Goal: Book appointment/travel/reservation

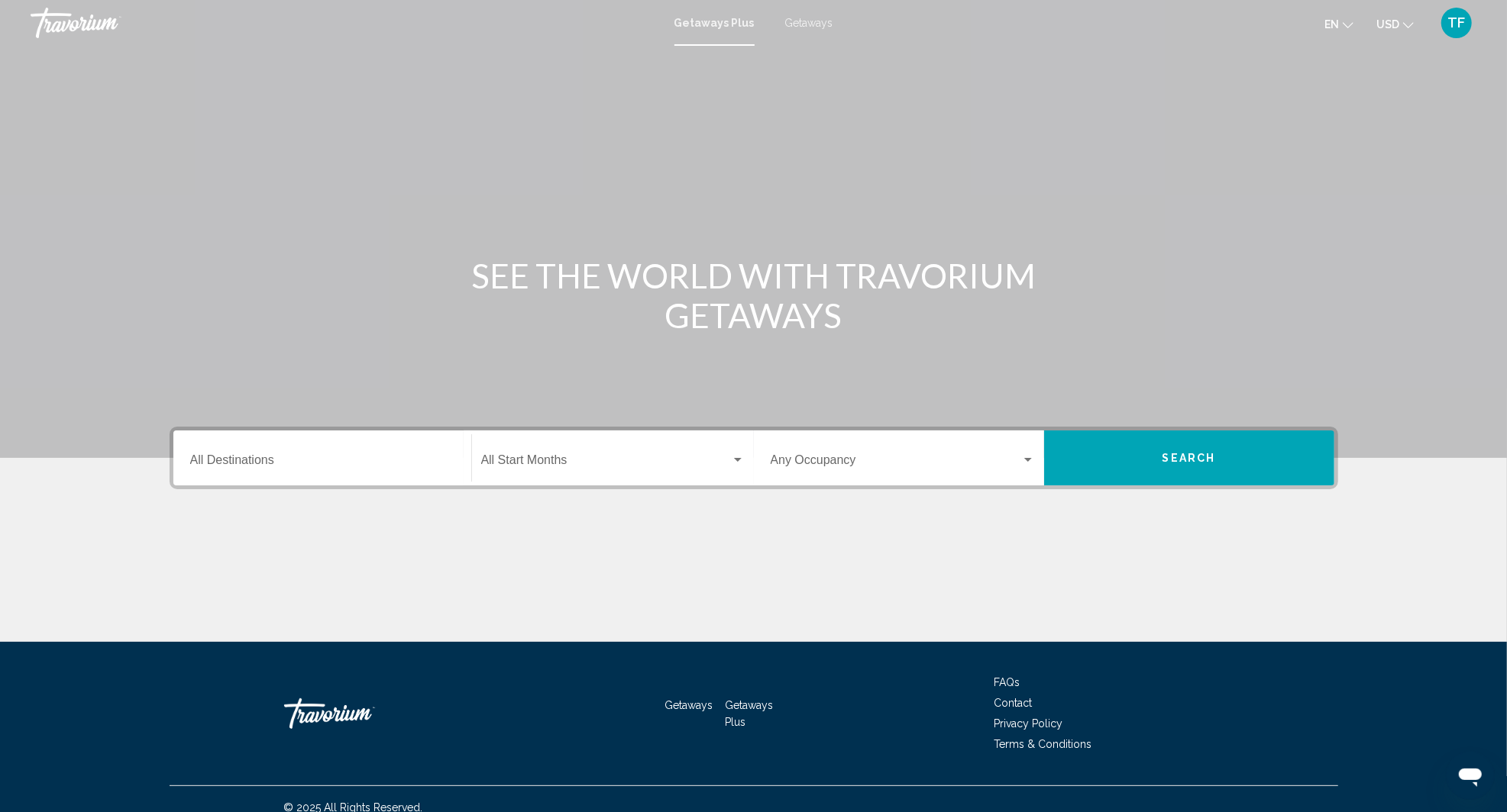
click at [301, 456] on input "Destination All Destinations" at bounding box center [322, 463] width 264 height 13
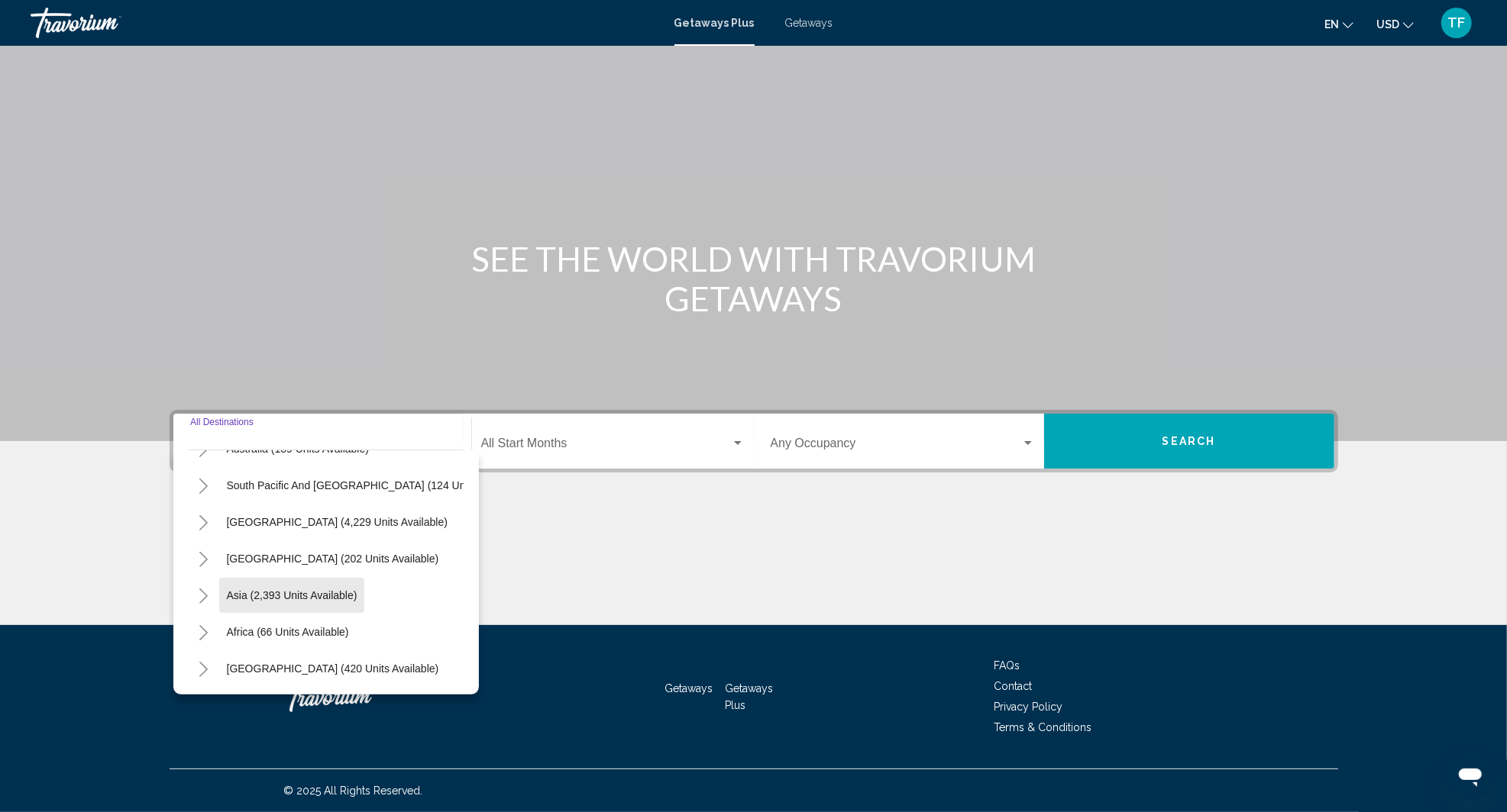
scroll to position [247, 0]
click at [210, 617] on button "Toggle Africa (66 units available)" at bounding box center [204, 632] width 31 height 31
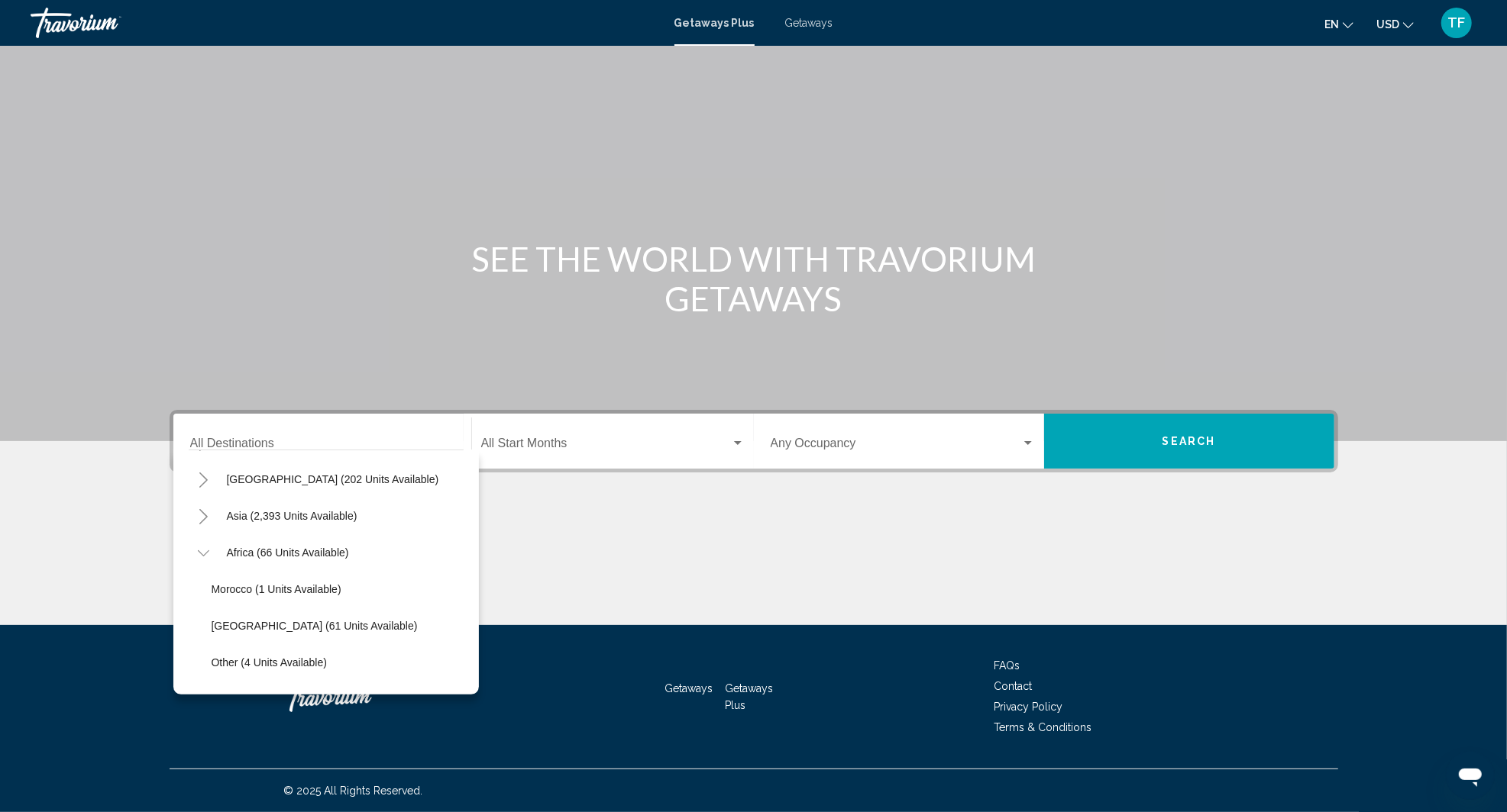
scroll to position [357, 0]
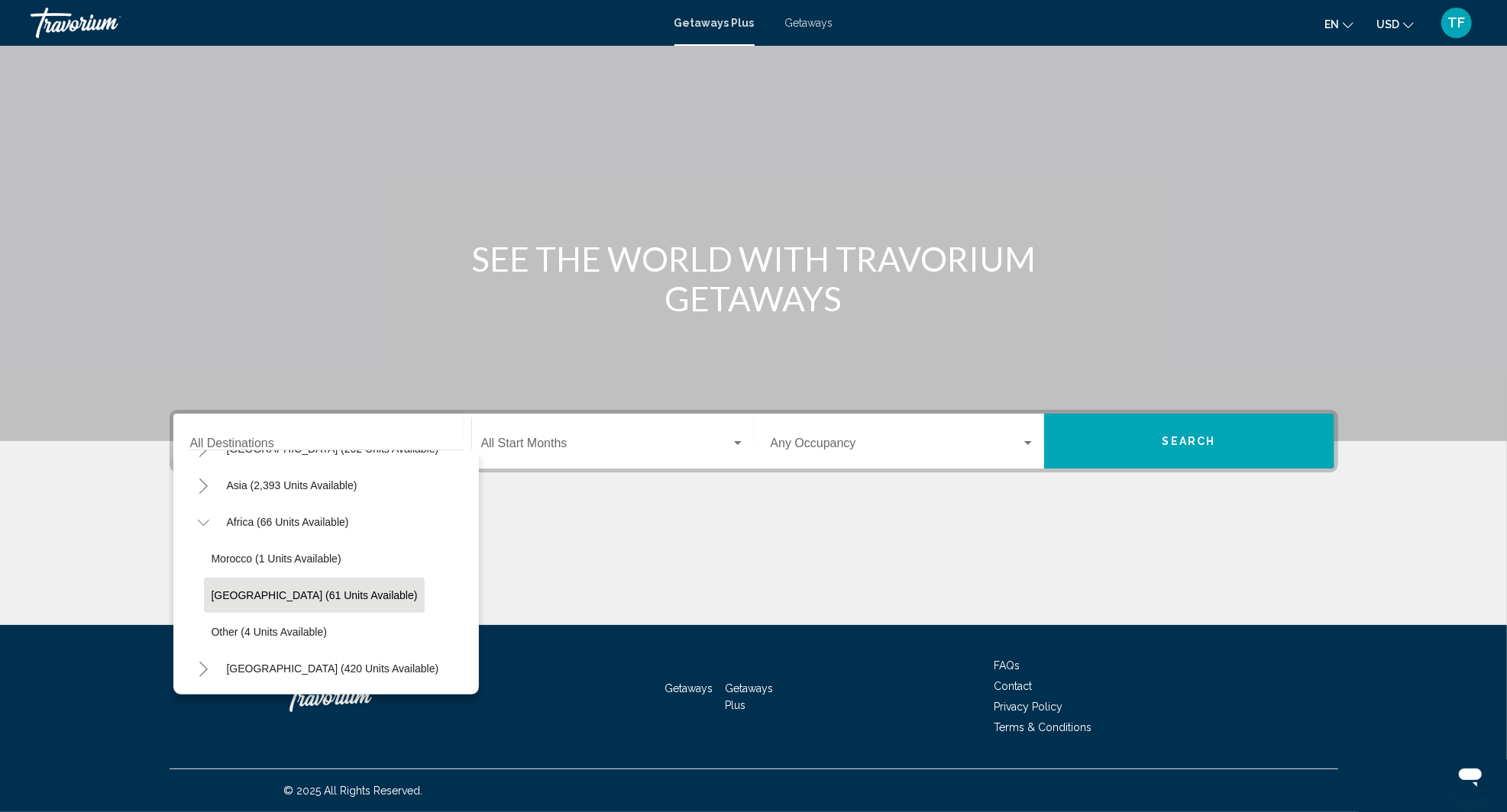
click at [332, 578] on button "[GEOGRAPHIC_DATA] (61 units available)" at bounding box center [315, 595] width 222 height 35
type input "**********"
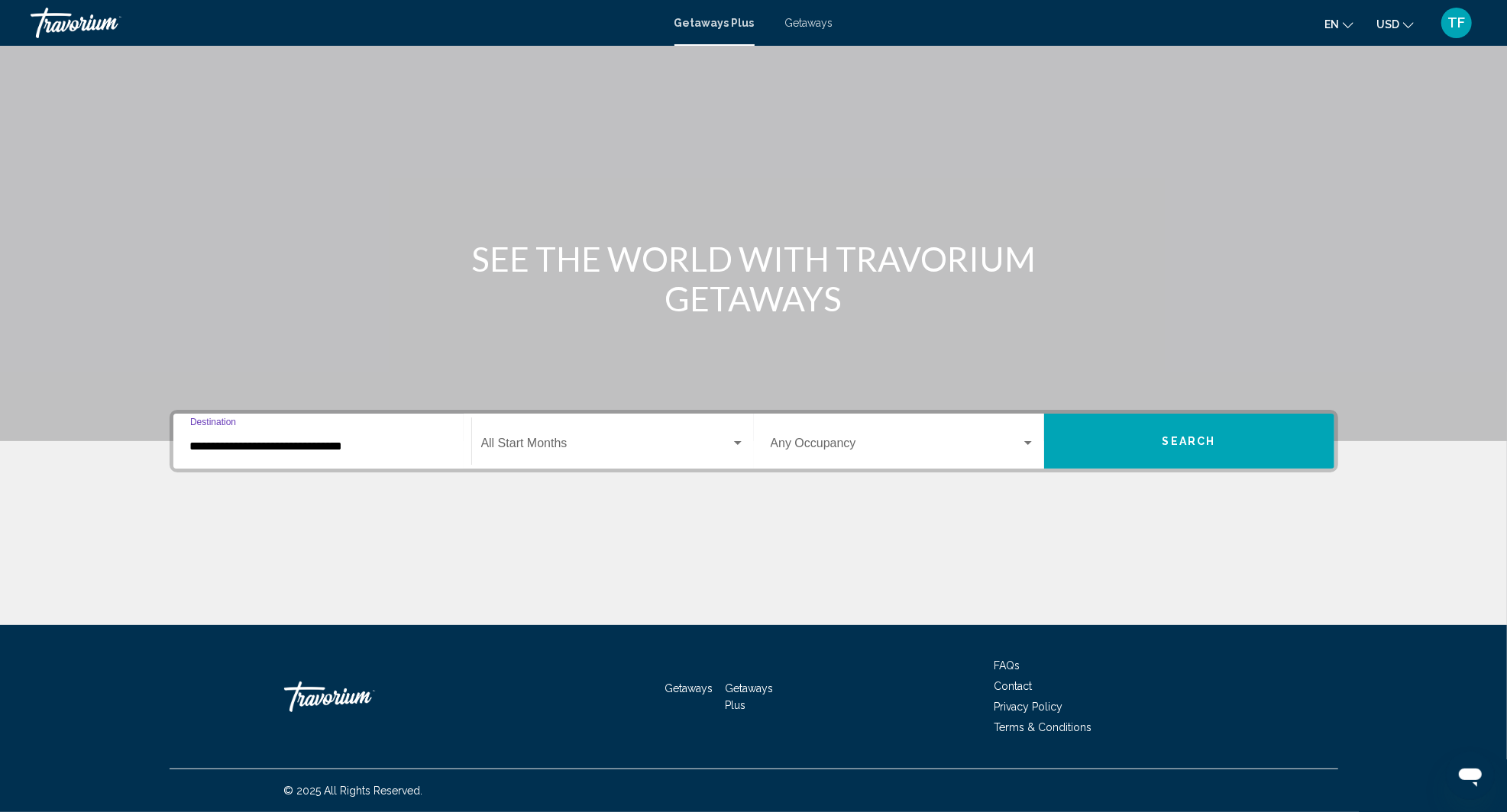
click at [1194, 436] on span "Search" at bounding box center [1190, 442] width 53 height 13
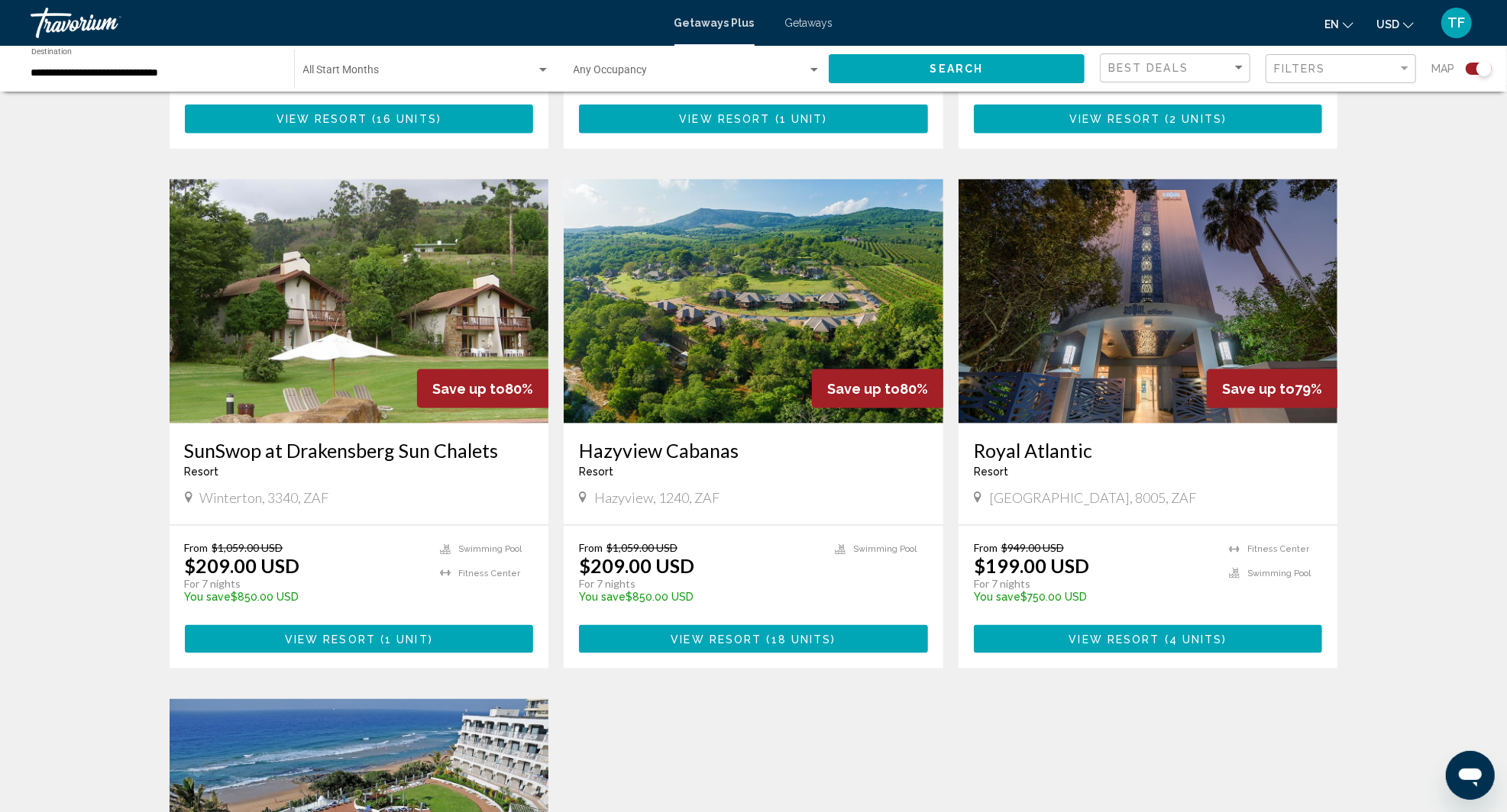
scroll to position [1520, 0]
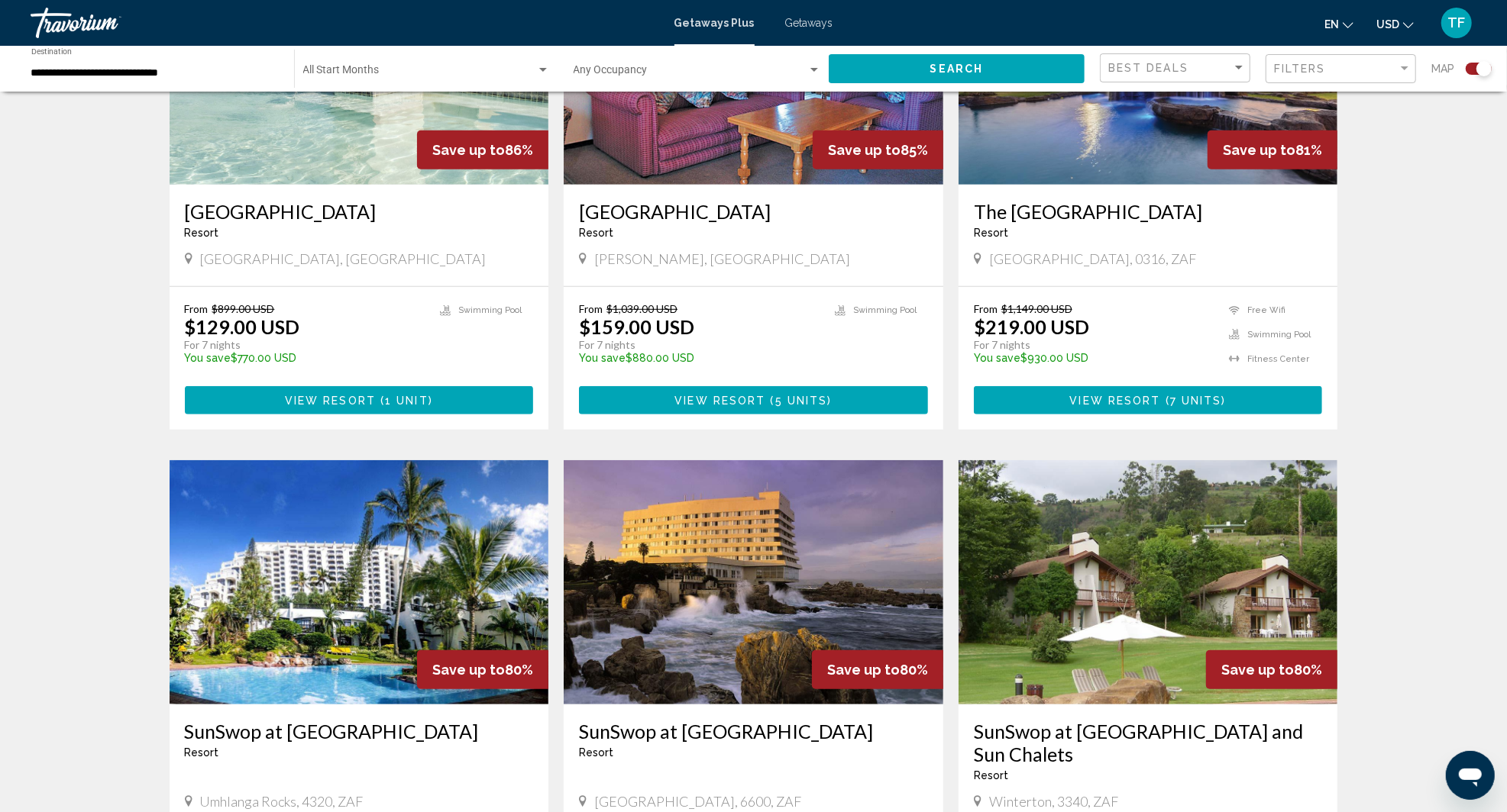
click at [1379, 183] on div "To navigate the map with touch gestures double-tap and hold your finger on the …" at bounding box center [754, 744] width 1507 height 2661
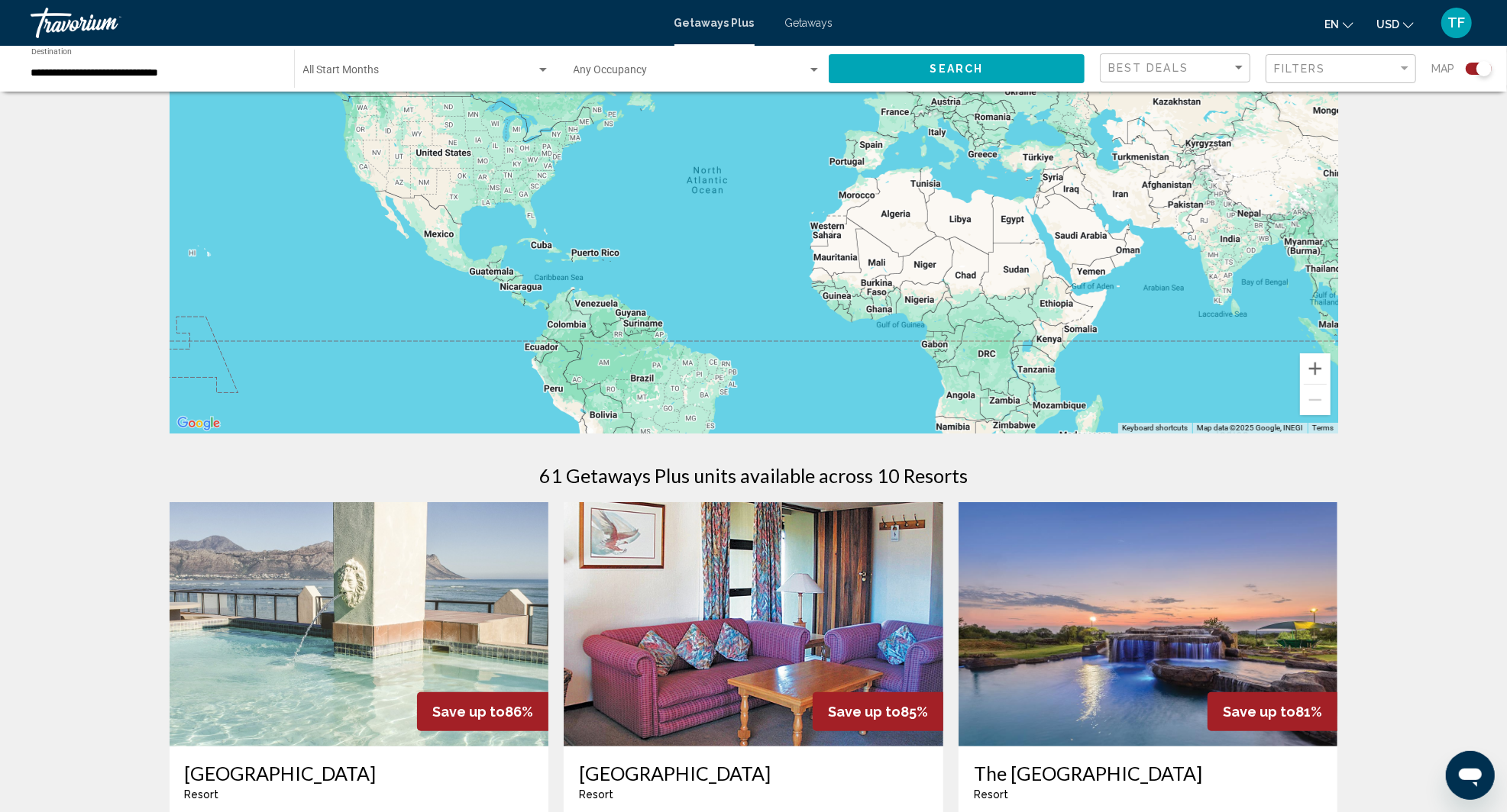
scroll to position [0, 0]
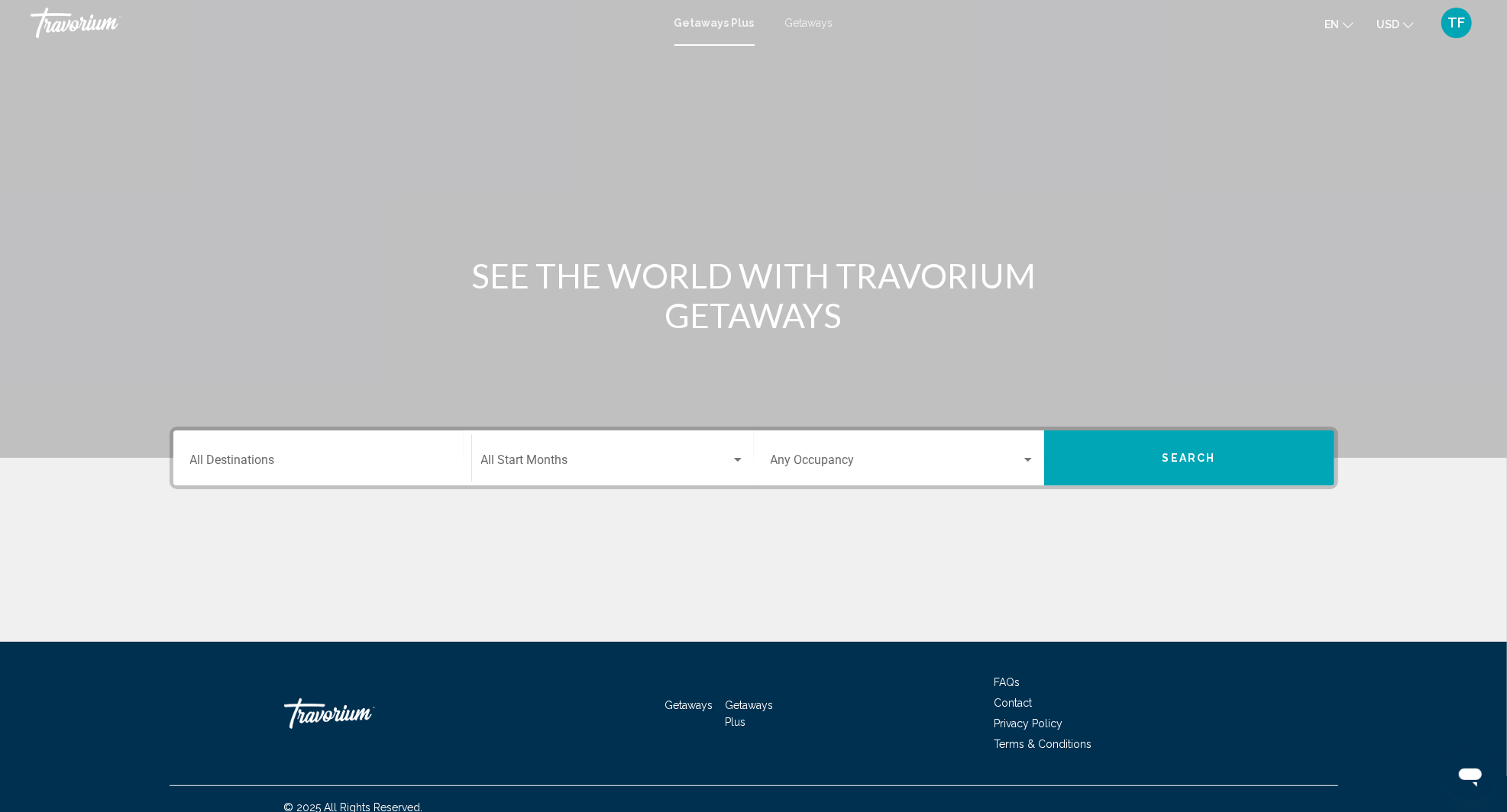
click at [310, 459] on input "Destination All Destinations" at bounding box center [322, 463] width 264 height 13
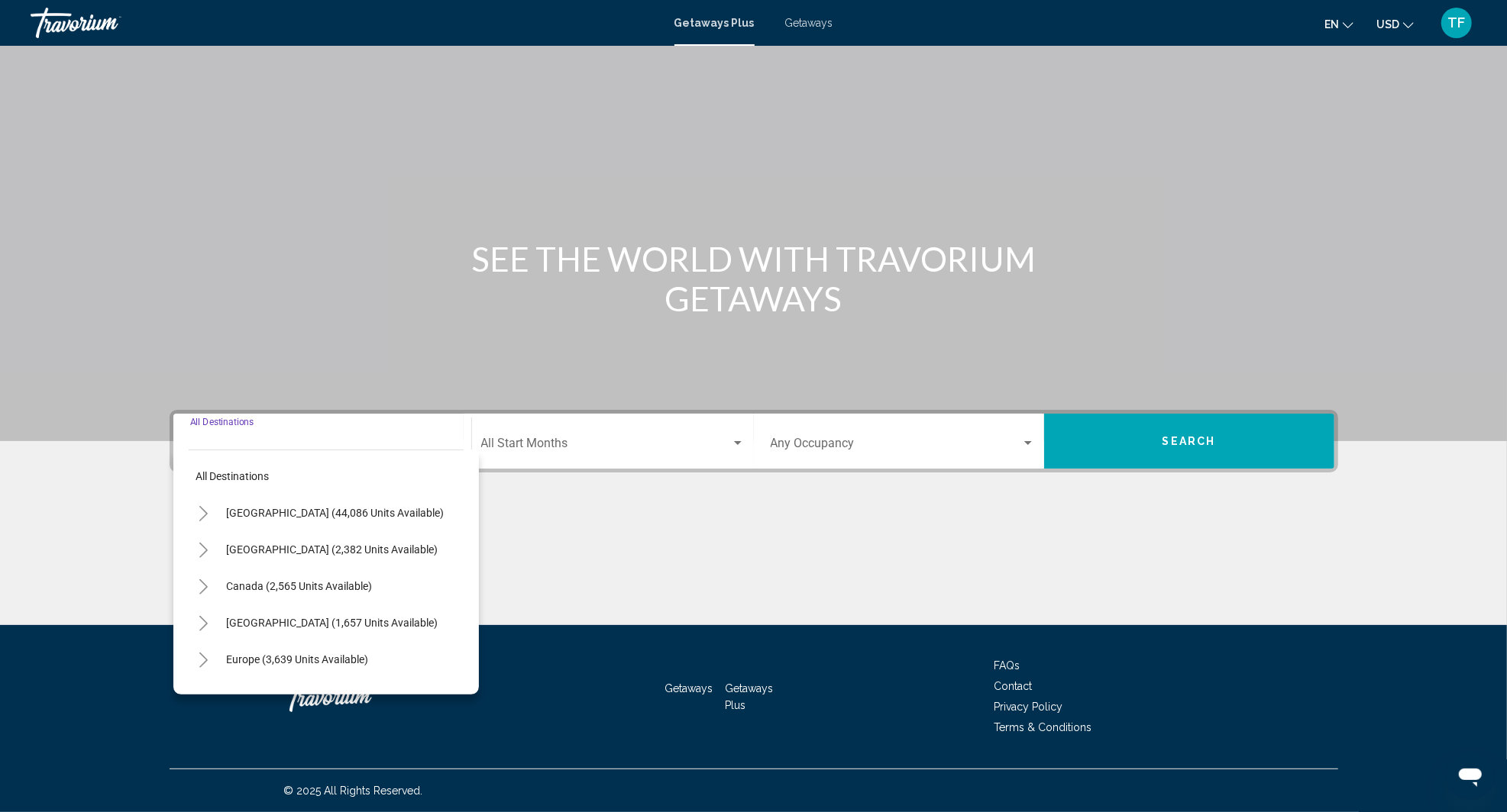
scroll to position [73, 0]
click at [642, 510] on div "Main content" at bounding box center [754, 568] width 1168 height 115
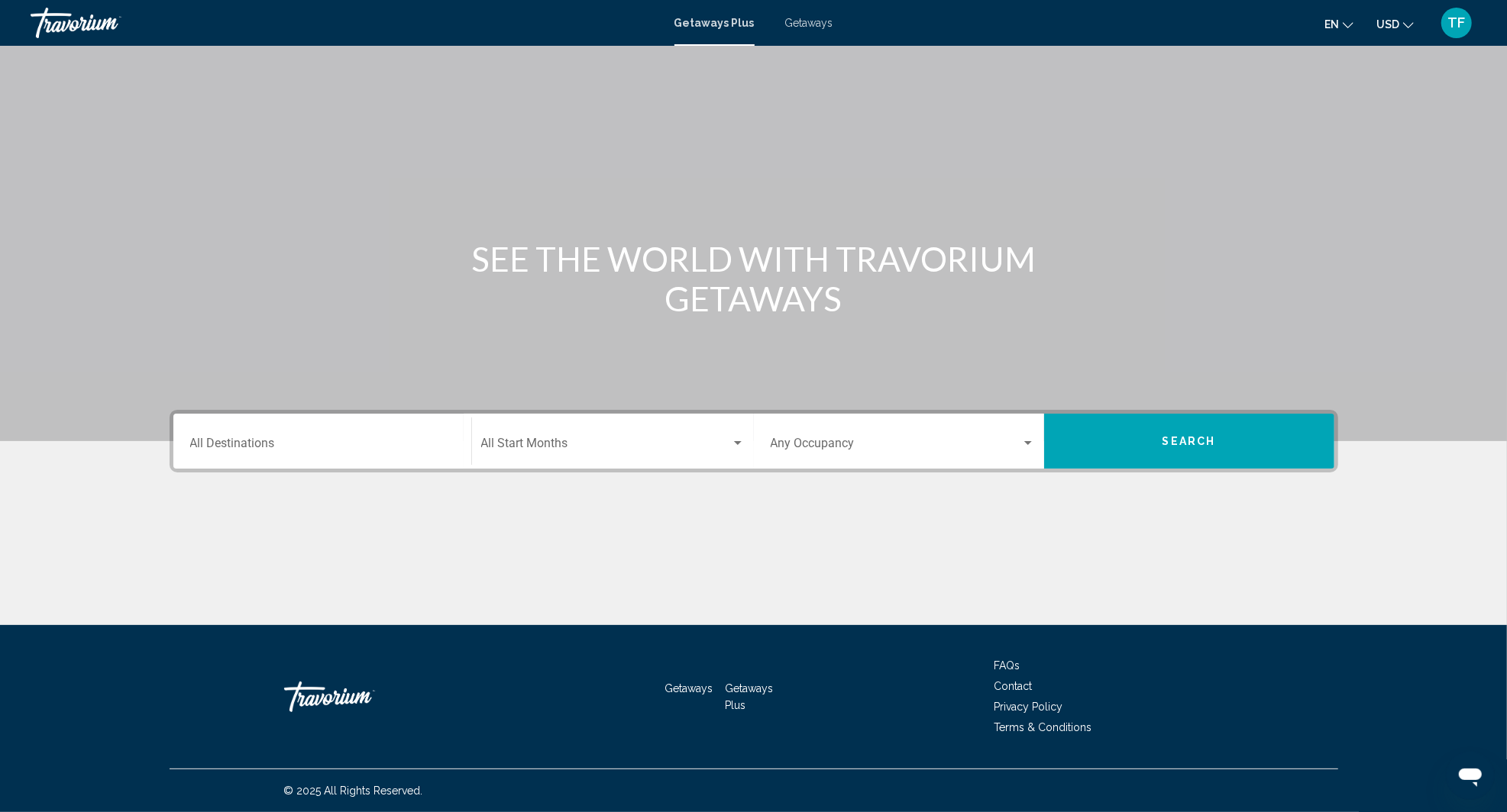
click at [802, 23] on span "Getaways" at bounding box center [808, 23] width 48 height 13
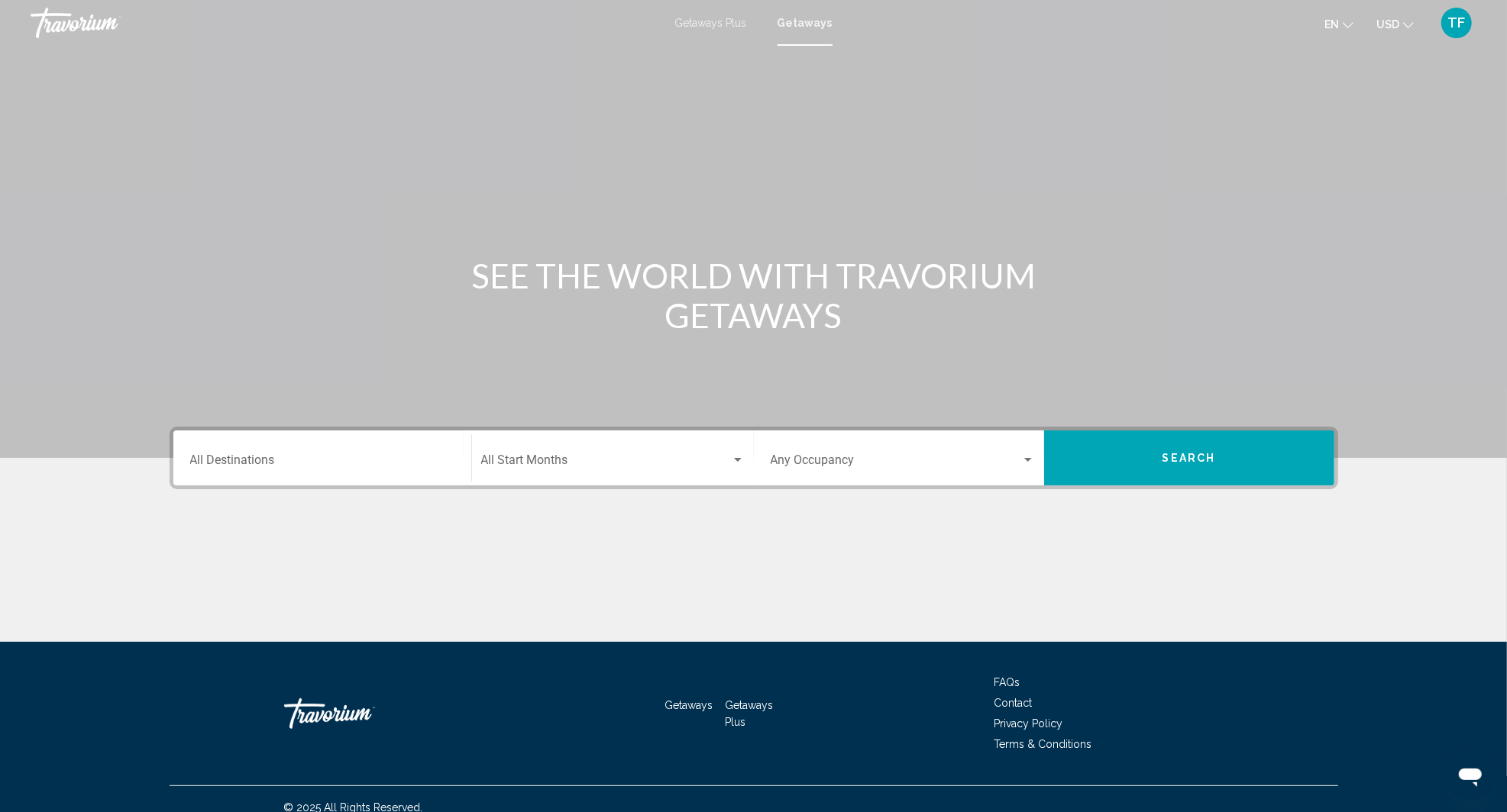
click at [340, 468] on input "Destination All Destinations" at bounding box center [322, 463] width 264 height 13
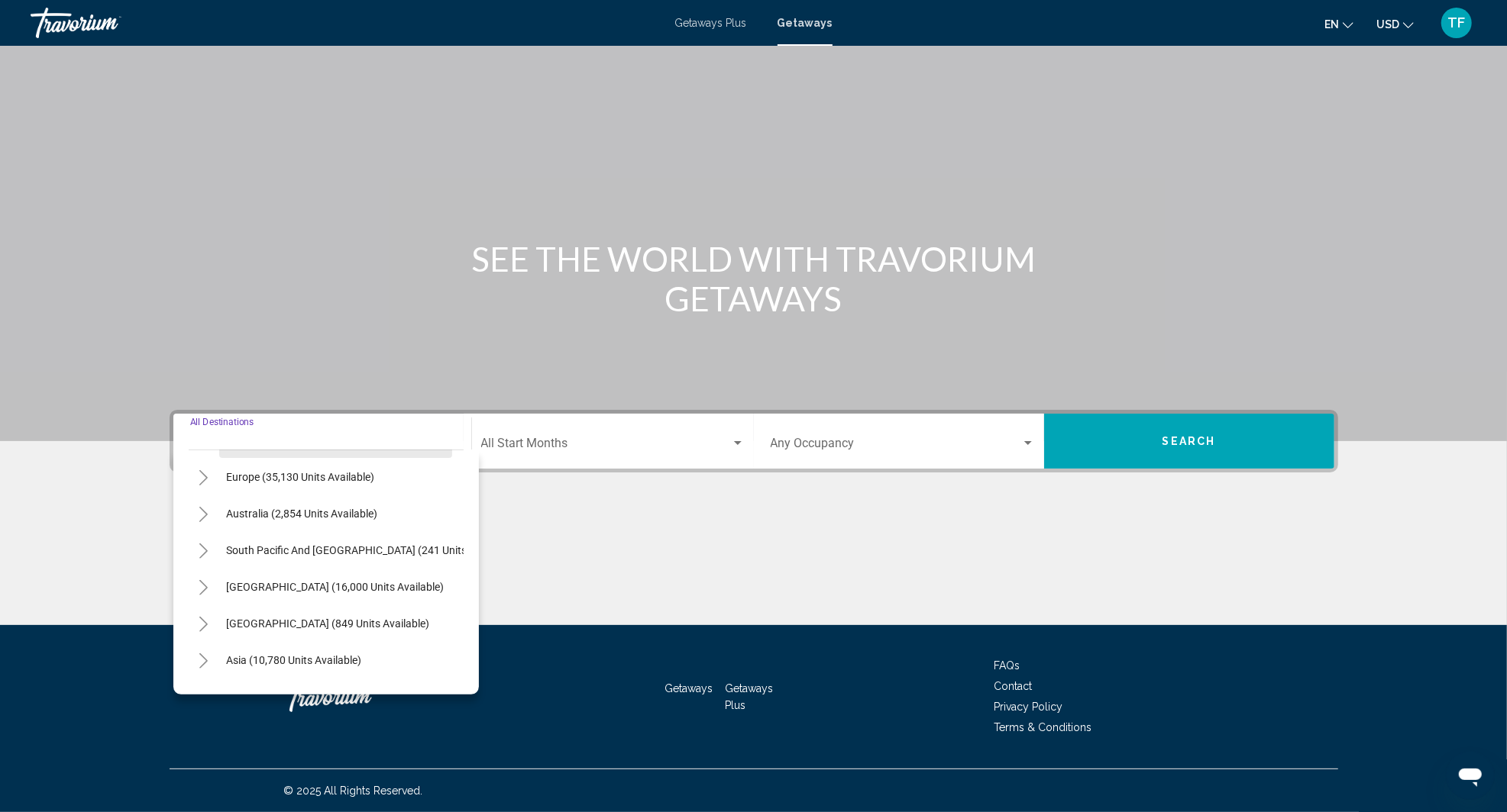
scroll to position [247, 0]
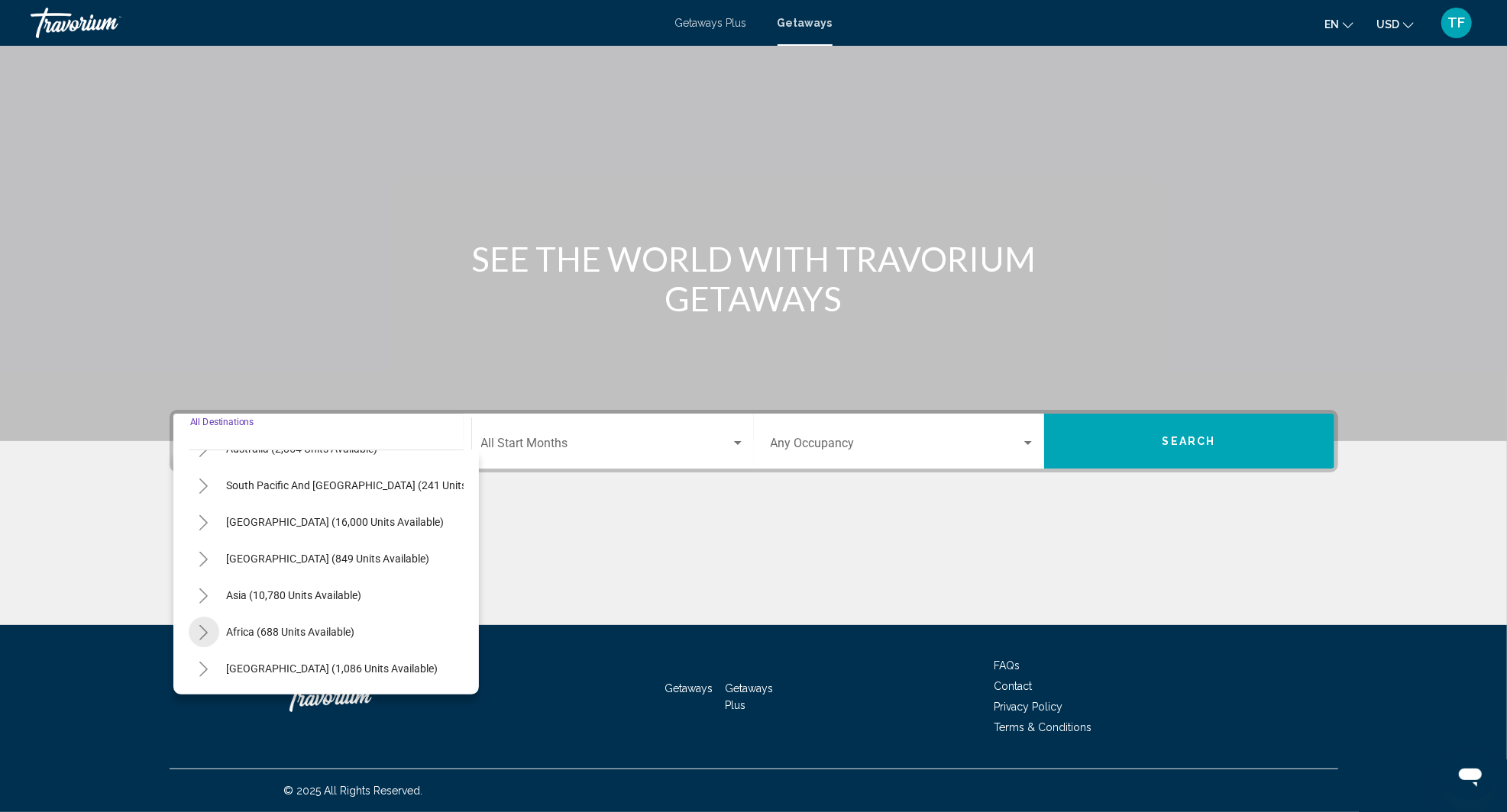
click at [200, 625] on icon "Toggle Africa (688 units available)" at bounding box center [204, 632] width 12 height 15
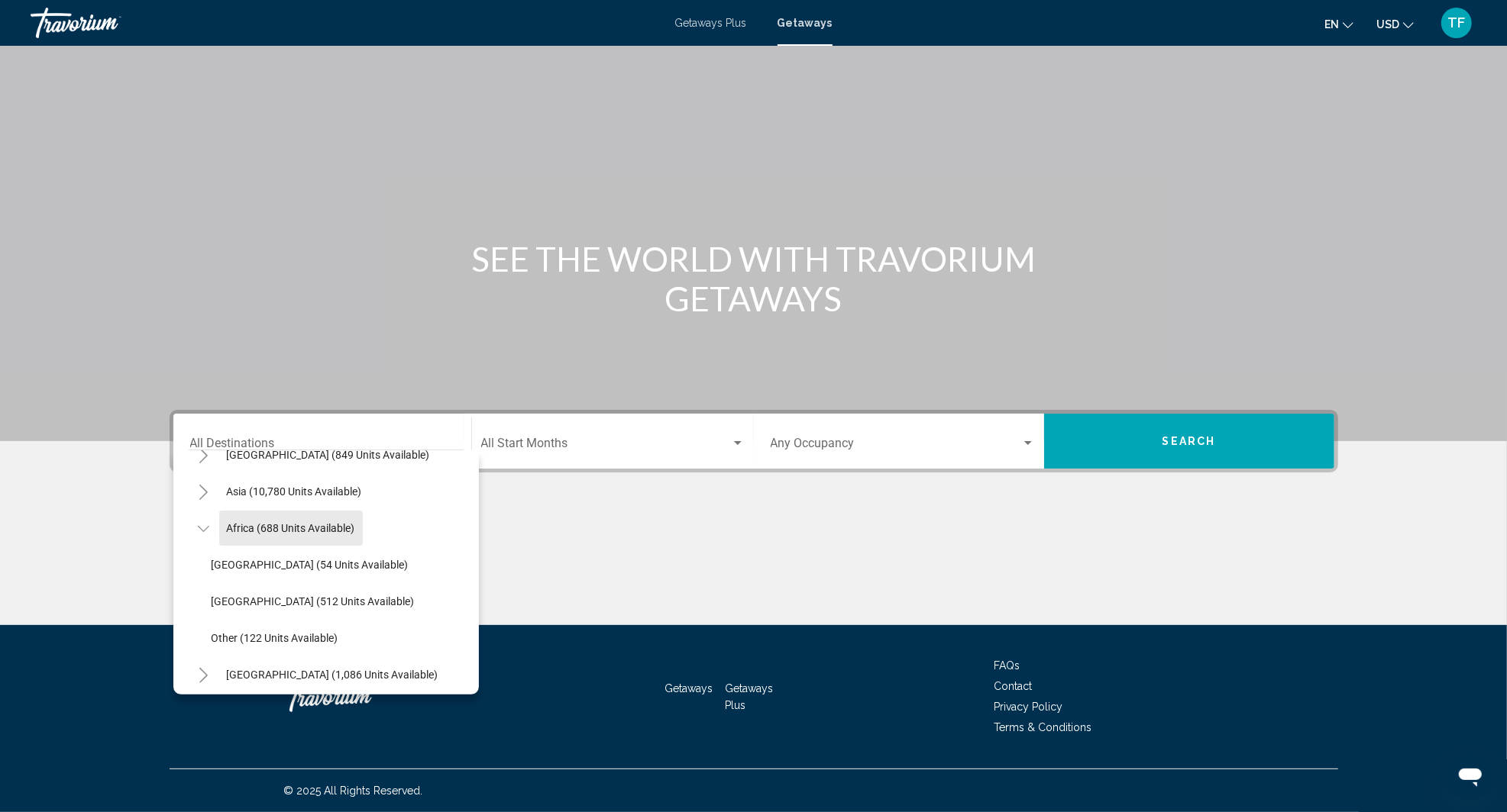
scroll to position [357, 0]
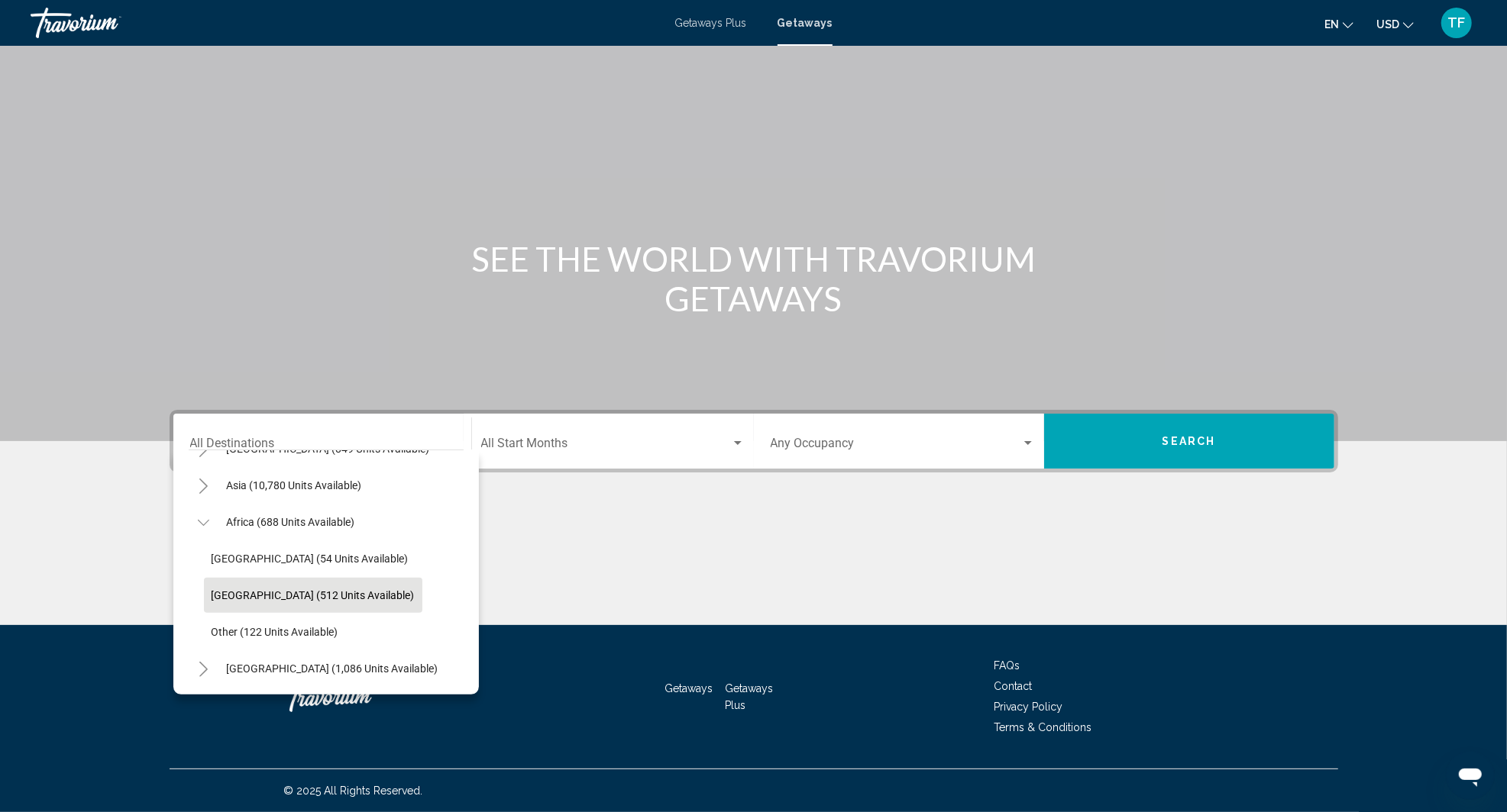
click at [324, 578] on button "[GEOGRAPHIC_DATA] (512 units available)" at bounding box center [314, 595] width 218 height 35
type input "**********"
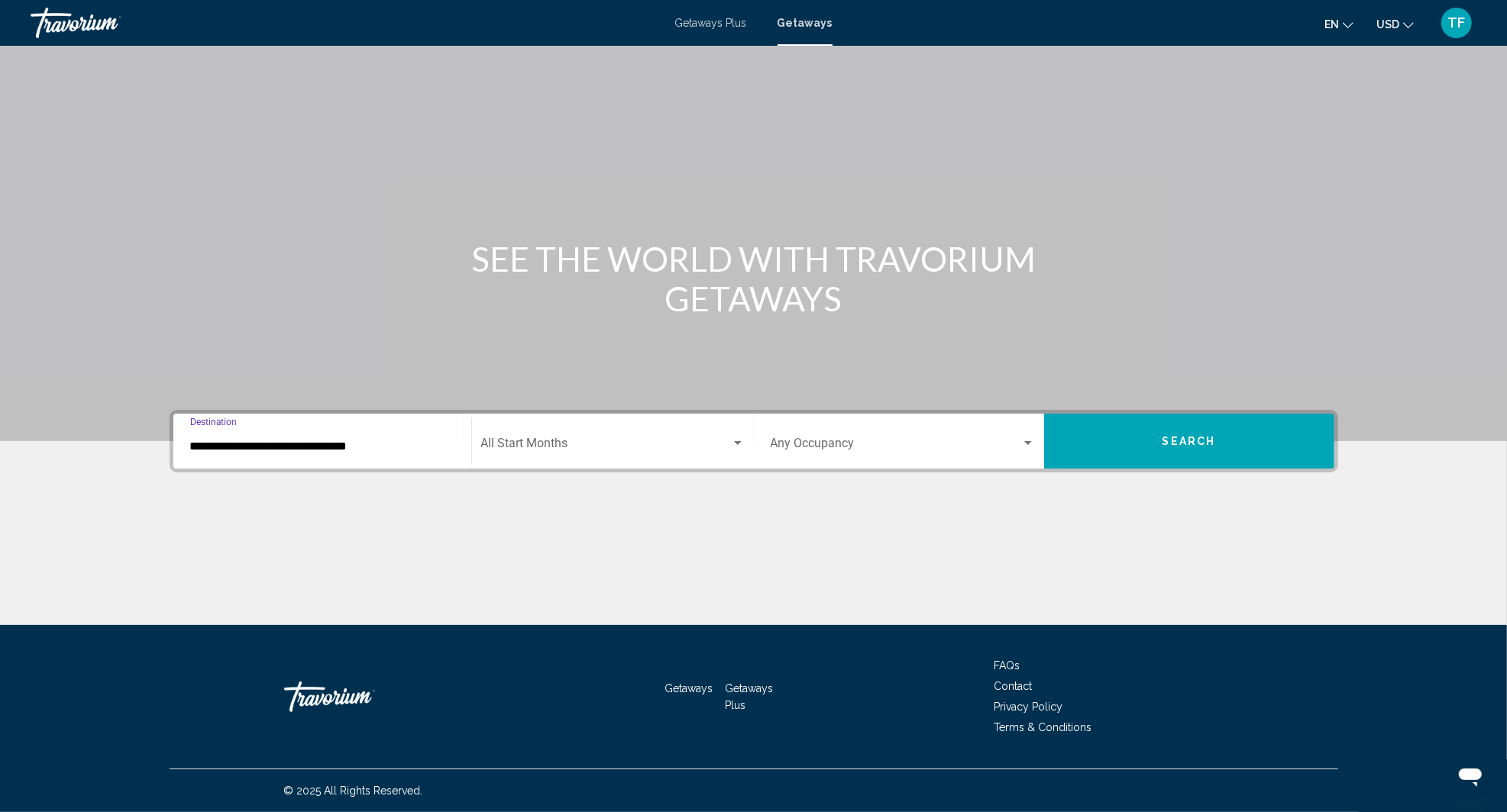
click at [1002, 440] on span "Search widget" at bounding box center [896, 446] width 251 height 13
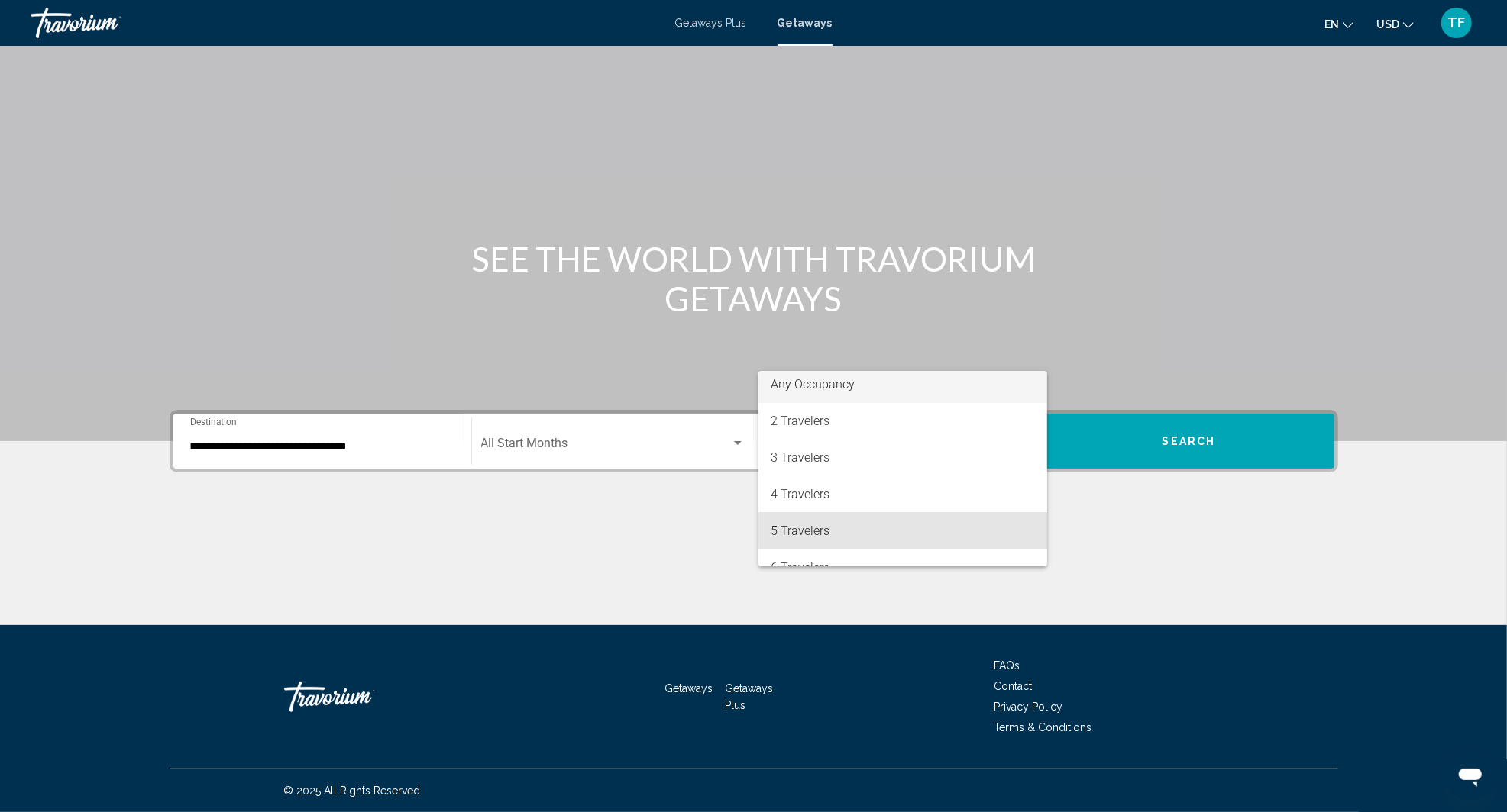
scroll to position [0, 0]
click at [834, 540] on span "5 Travelers" at bounding box center [903, 536] width 264 height 37
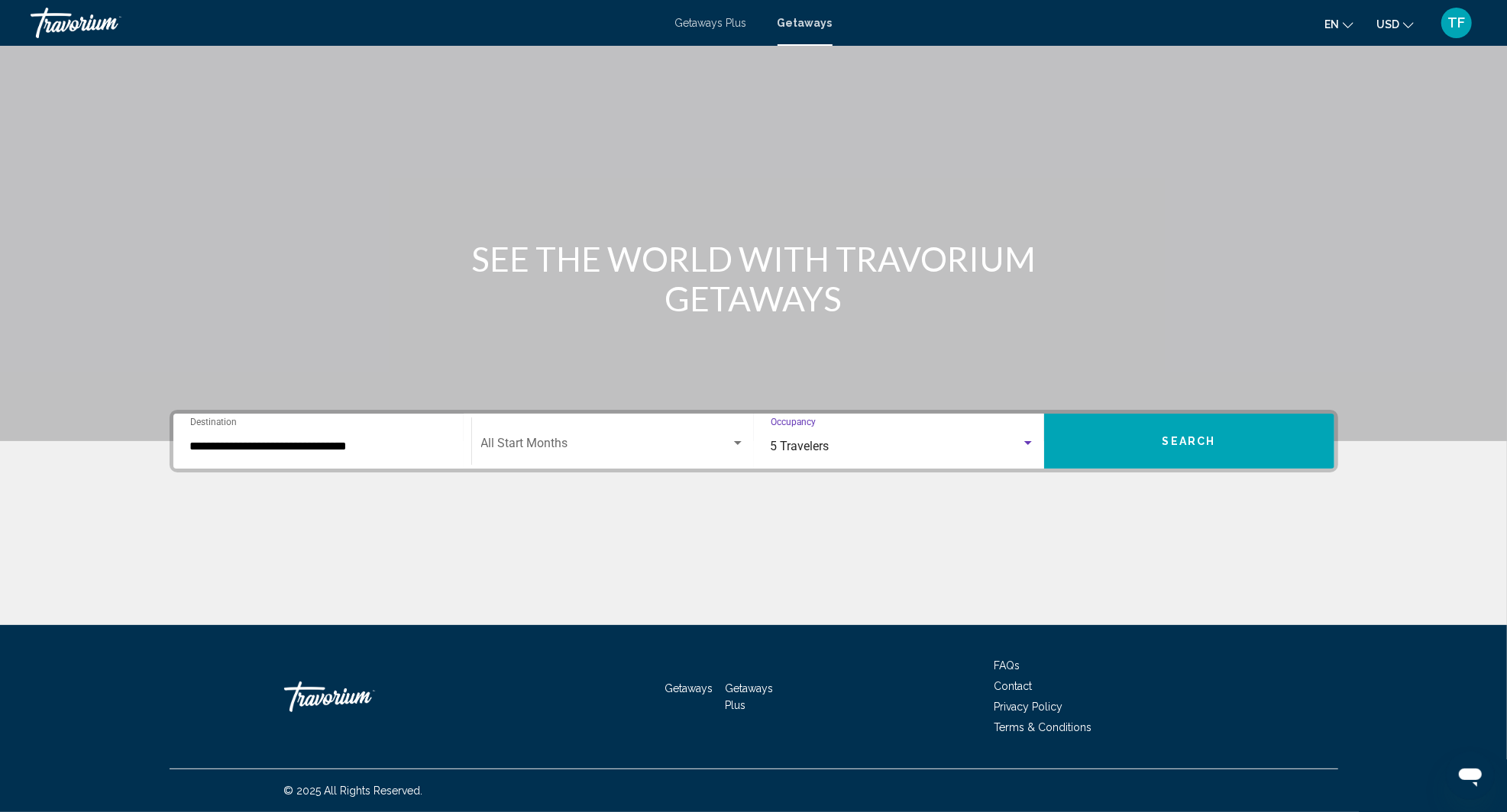
click at [1024, 437] on div "Search widget" at bounding box center [1028, 444] width 13 height 13
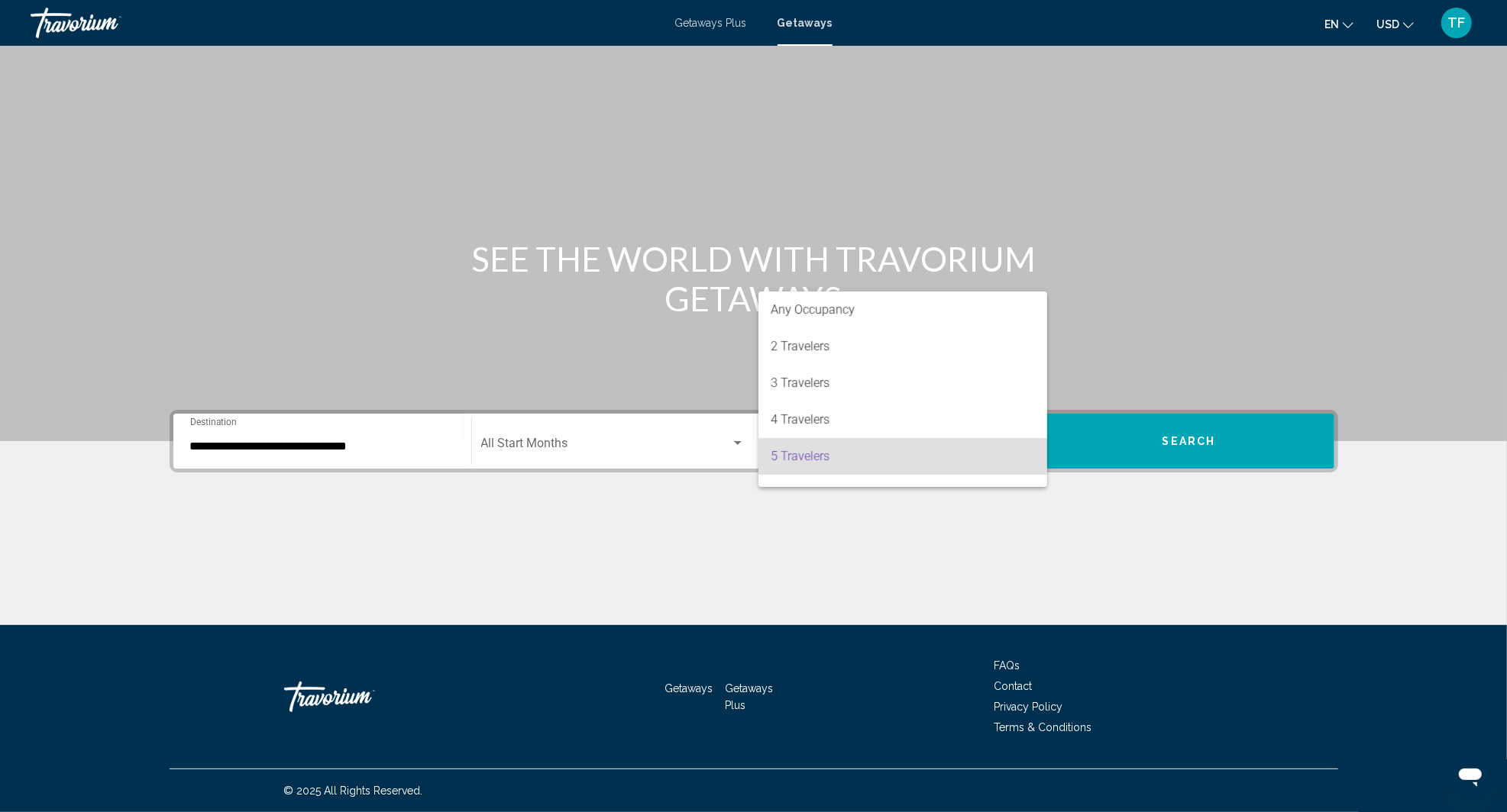
scroll to position [68, 0]
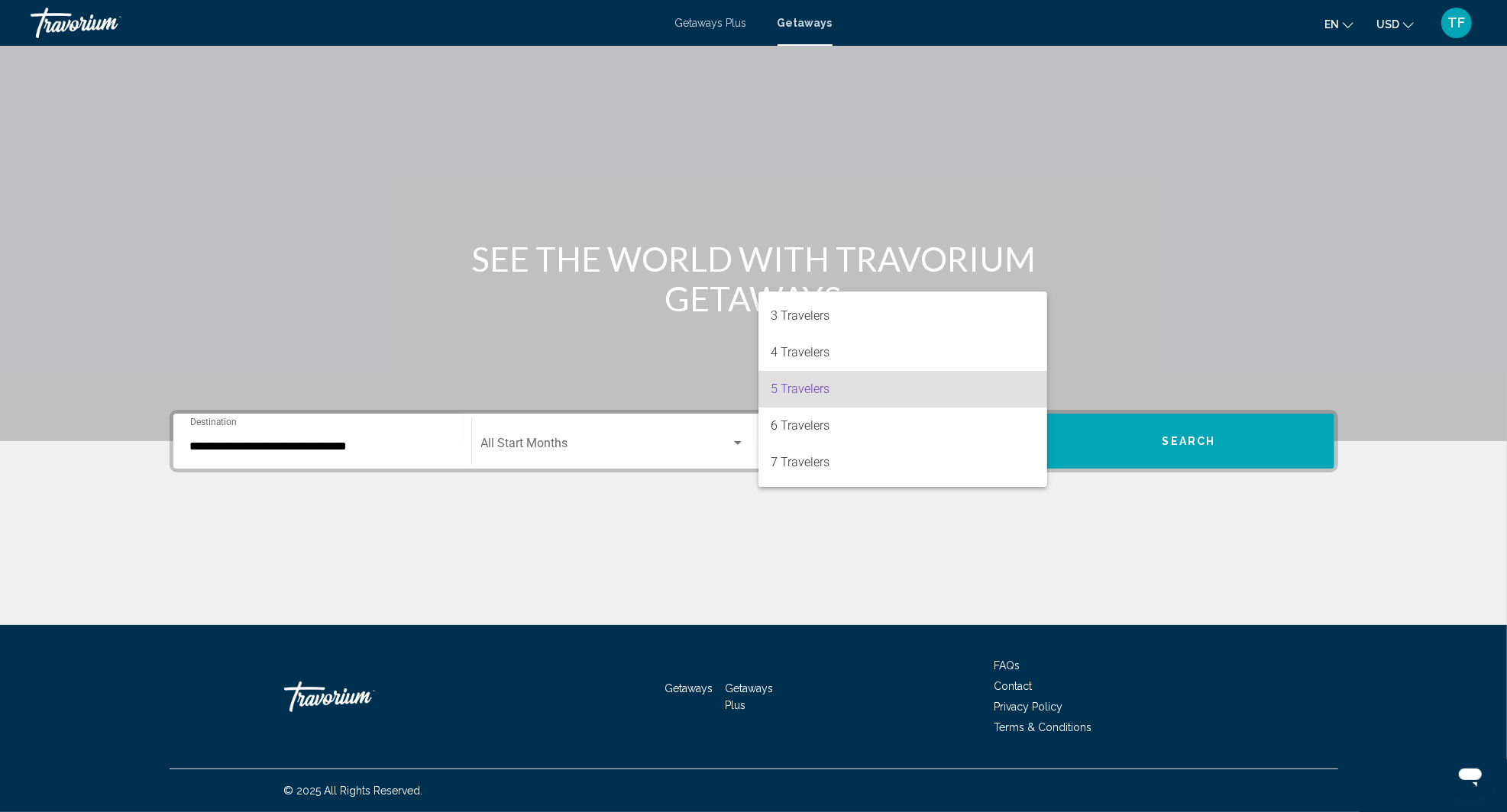
click at [979, 391] on span "5 Travelers" at bounding box center [903, 389] width 264 height 37
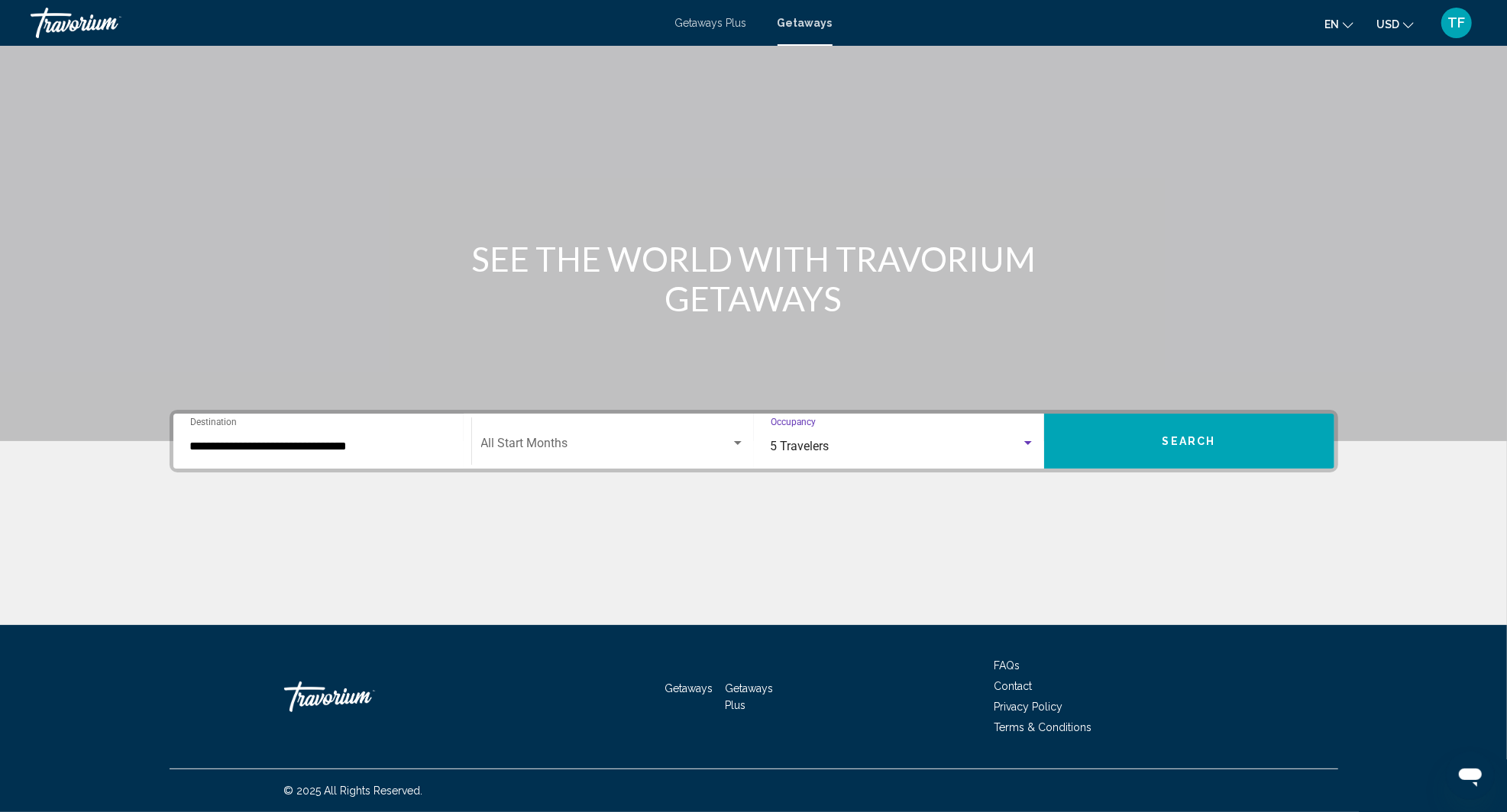
click at [1190, 436] on span "Search" at bounding box center [1190, 442] width 53 height 13
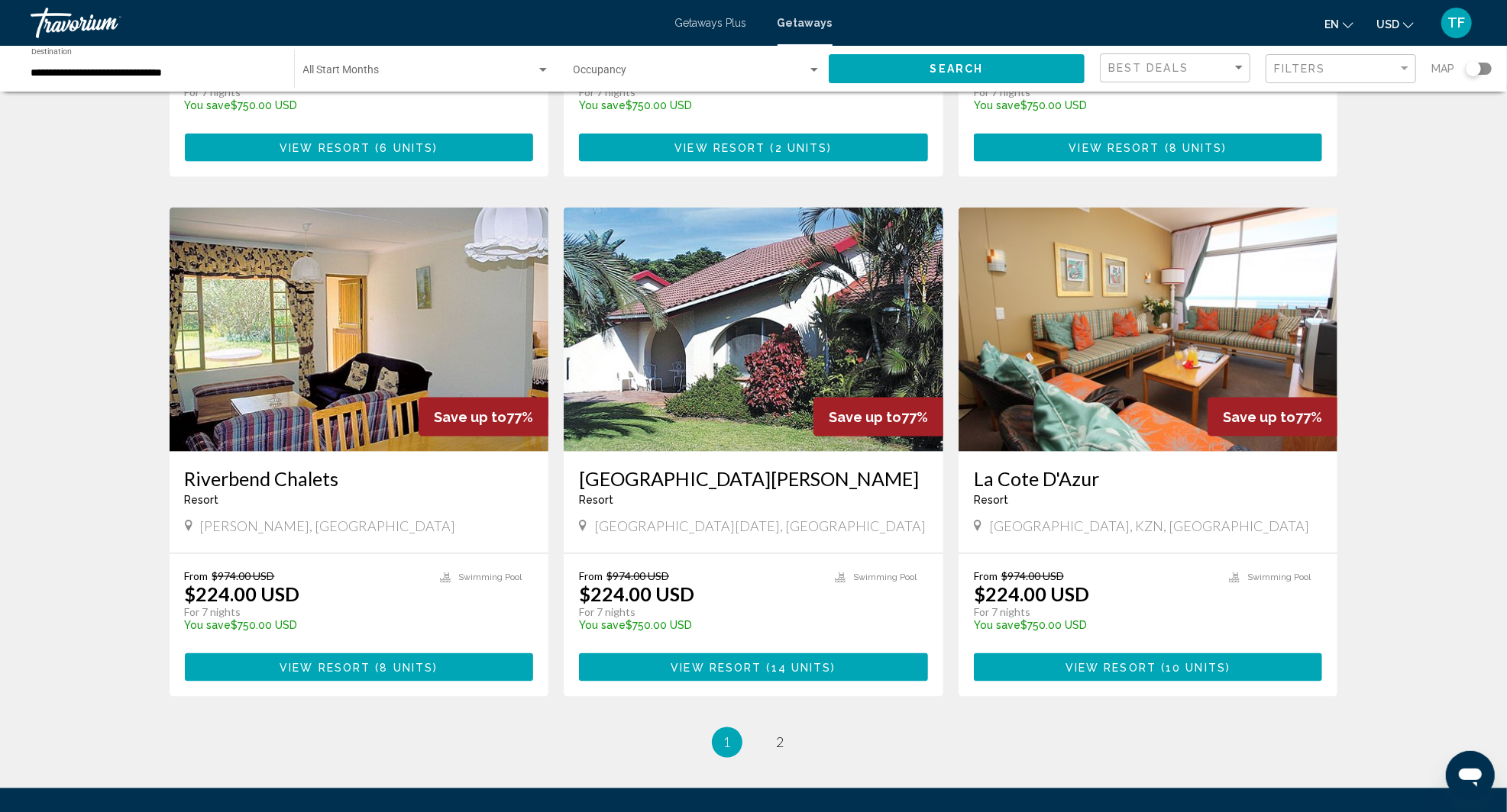
scroll to position [1547, 0]
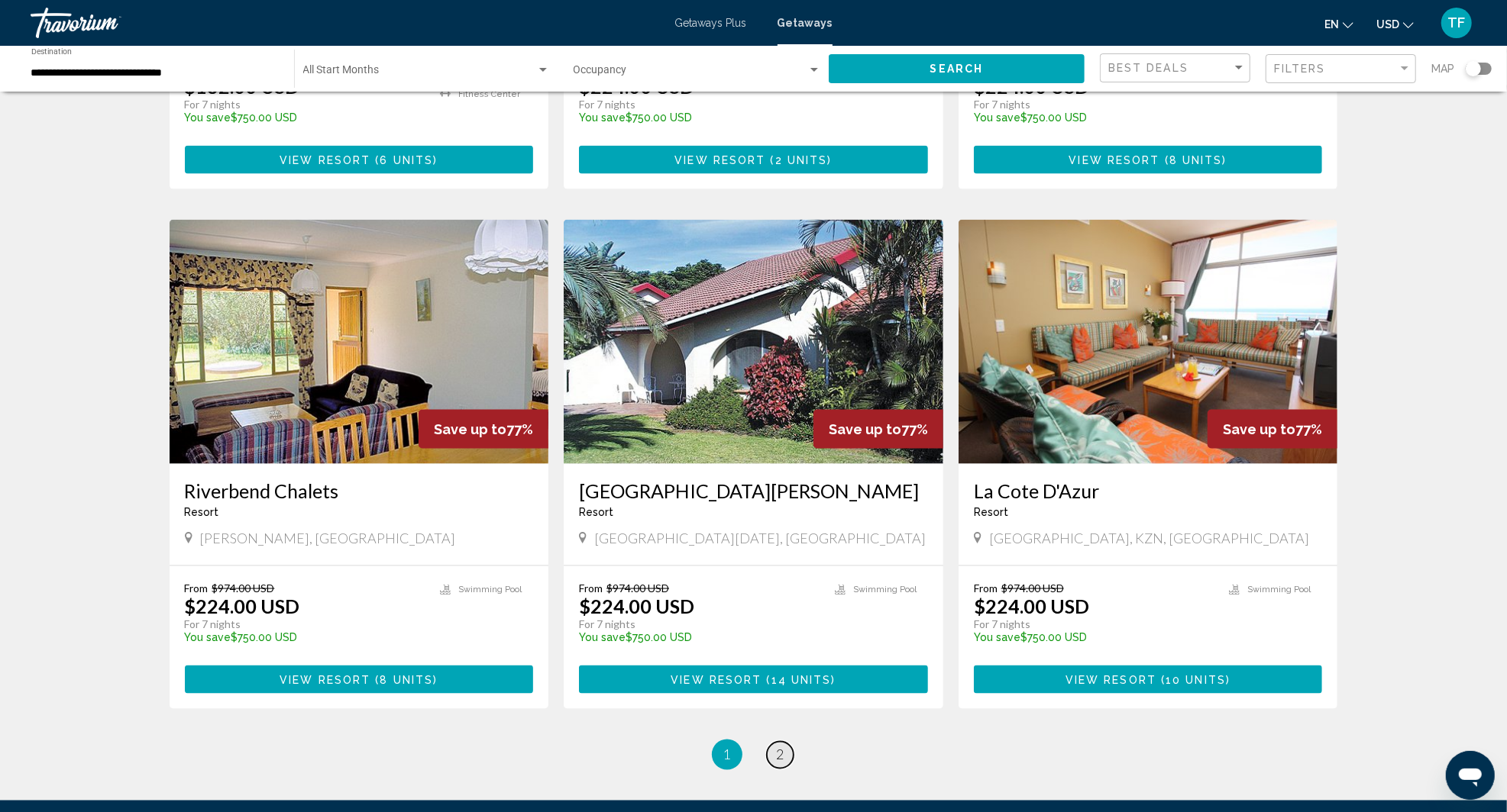
click at [789, 742] on link "page 2" at bounding box center [780, 755] width 27 height 27
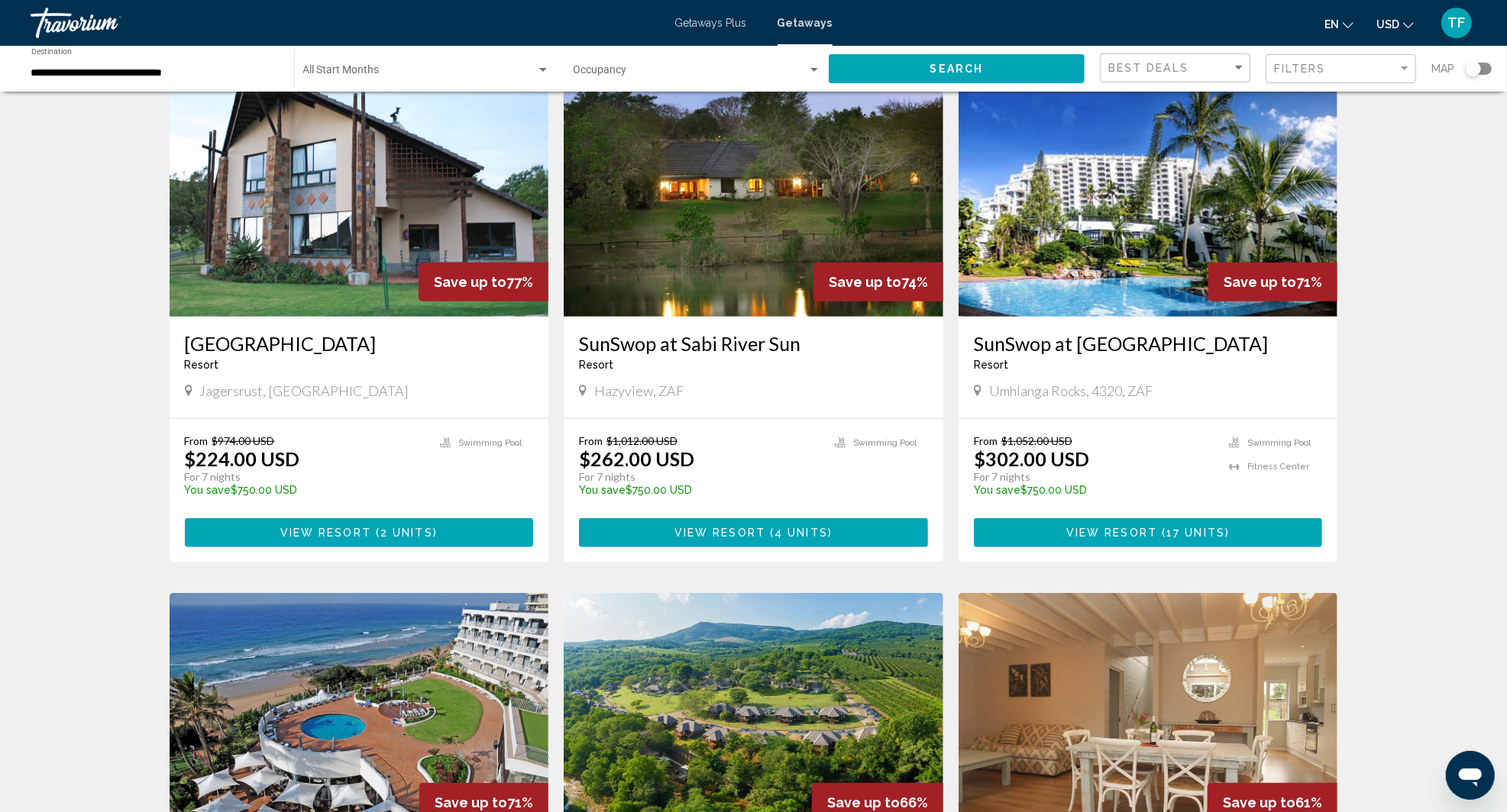
scroll to position [621, 0]
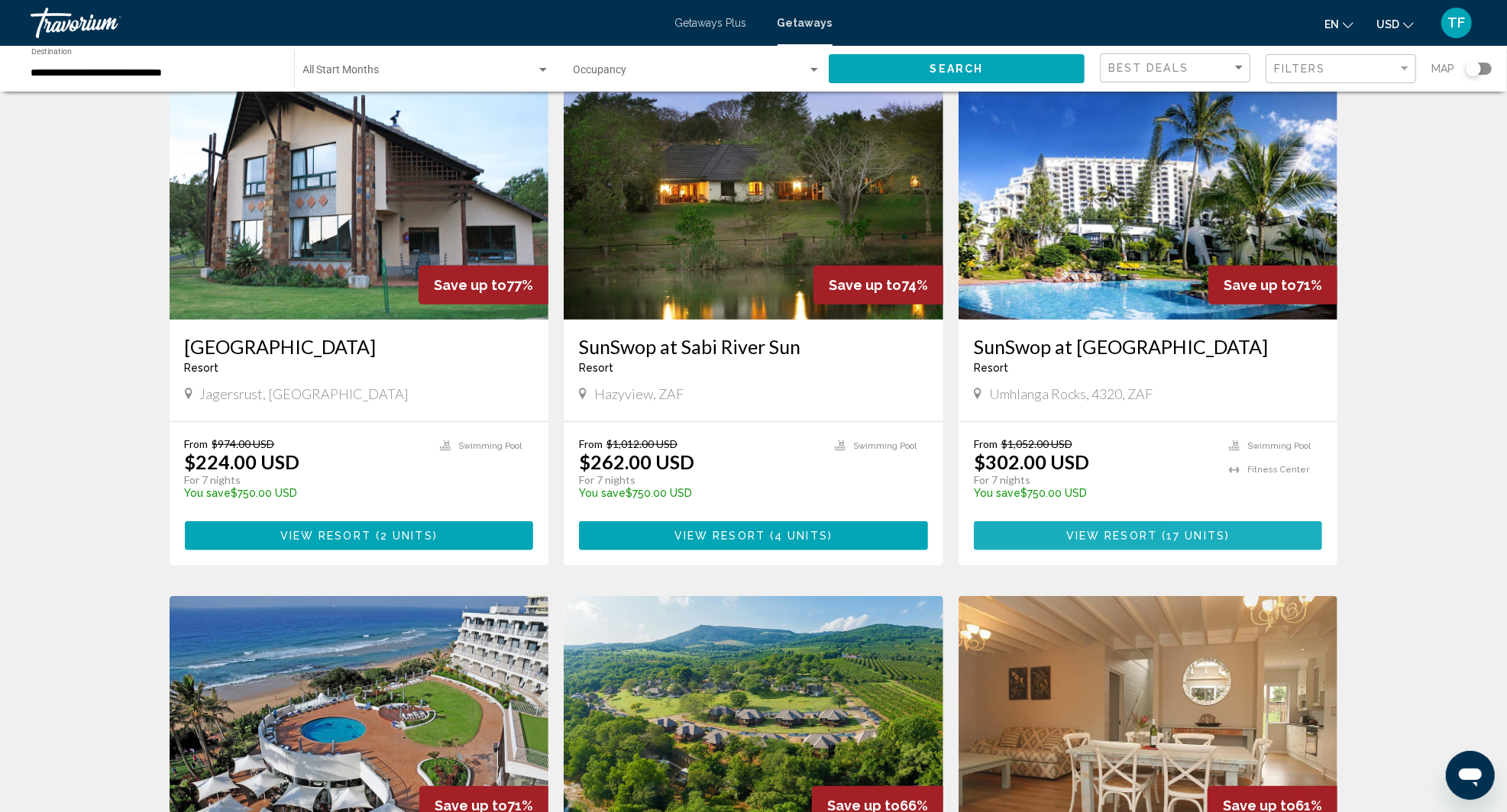
click at [1266, 521] on button "View Resort ( 17 units )" at bounding box center [1149, 536] width 349 height 28
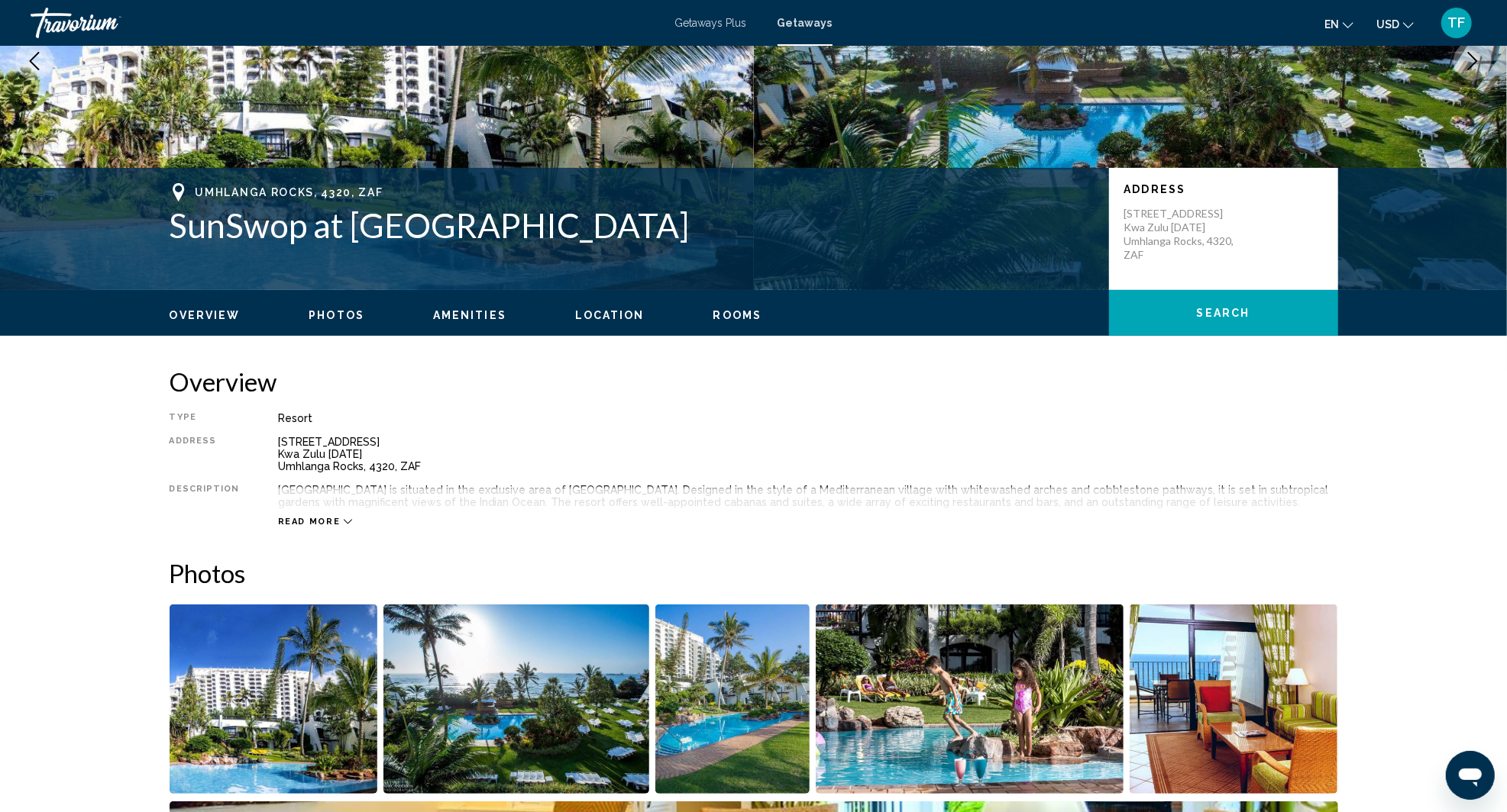
click at [724, 315] on span "Rooms" at bounding box center [738, 316] width 49 height 13
